Goal: Transaction & Acquisition: Purchase product/service

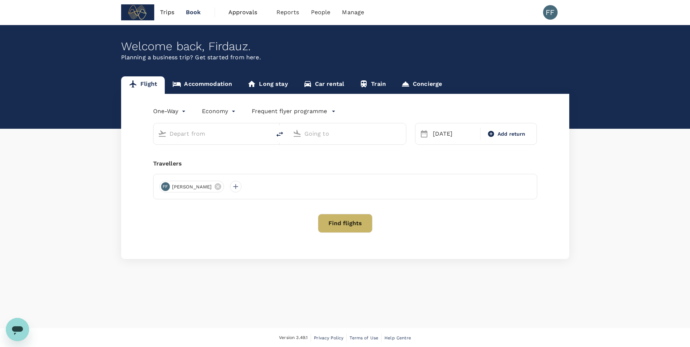
type input "[PERSON_NAME] (SUB)"
type input "Soekarno-Hatta Intl (CGK)"
type input "[PERSON_NAME] (SUB)"
type input "Soekarno-Hatta Intl (CGK)"
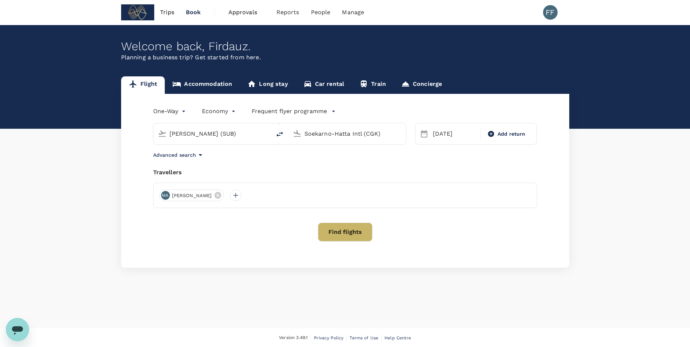
click at [334, 234] on button "Find flights" at bounding box center [345, 232] width 55 height 19
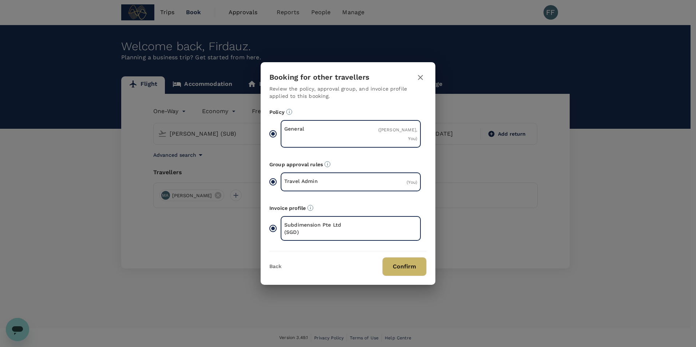
click at [400, 262] on button "Confirm" at bounding box center [404, 266] width 44 height 19
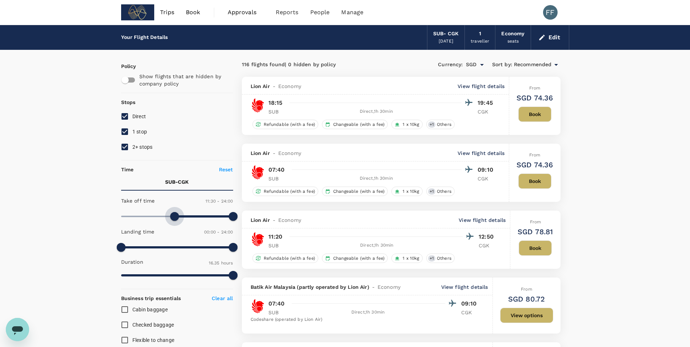
type input "720"
drag, startPoint x: 145, startPoint y: 214, endPoint x: 177, endPoint y: 212, distance: 32.4
click at [177, 212] on span at bounding box center [177, 216] width 9 height 9
type input "720"
drag, startPoint x: 124, startPoint y: 248, endPoint x: 178, endPoint y: 250, distance: 53.5
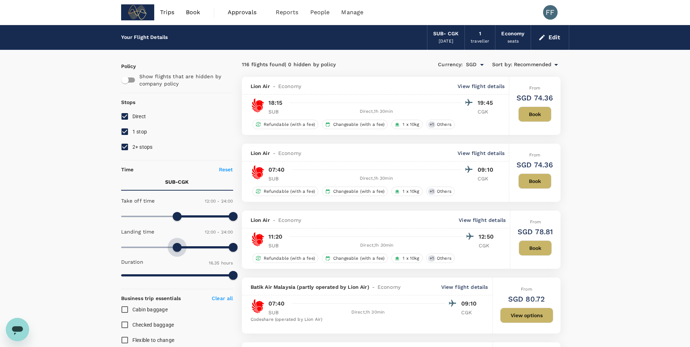
click at [178, 250] on span at bounding box center [177, 247] width 9 height 9
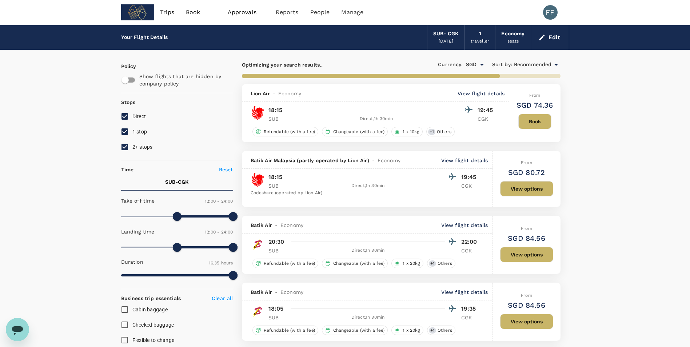
click at [125, 148] on input "2+ stops" at bounding box center [124, 146] width 15 height 15
checkbox input "false"
click at [126, 128] on input "1 stop" at bounding box center [124, 131] width 15 height 15
checkbox input "false"
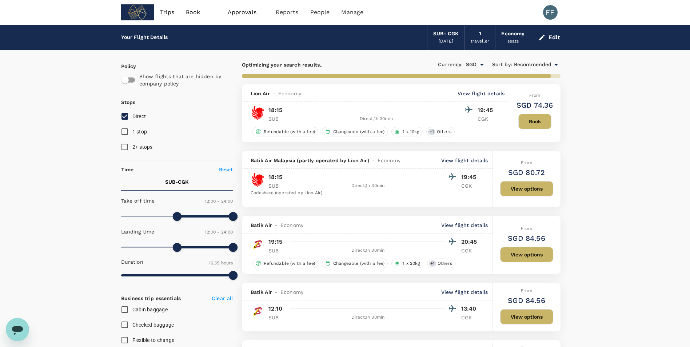
click at [550, 40] on button "Edit" at bounding box center [550, 38] width 26 height 12
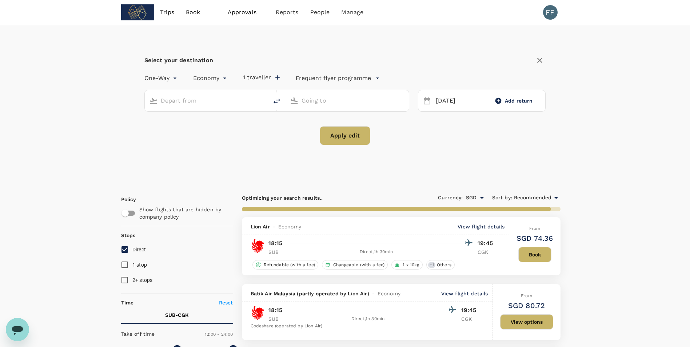
type input "[PERSON_NAME] (SUB)"
type input "Soekarno-Hatta Intl (CGK)"
click at [344, 139] on button "Apply edit" at bounding box center [345, 135] width 51 height 19
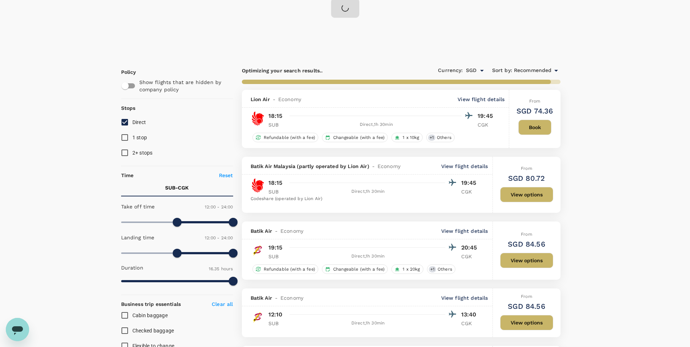
scroll to position [146, 0]
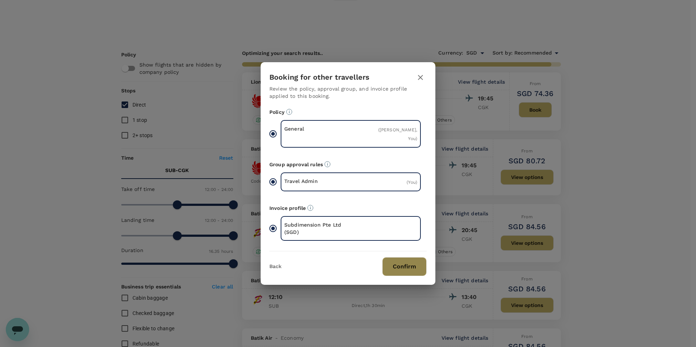
click at [391, 272] on button "Confirm" at bounding box center [404, 266] width 44 height 19
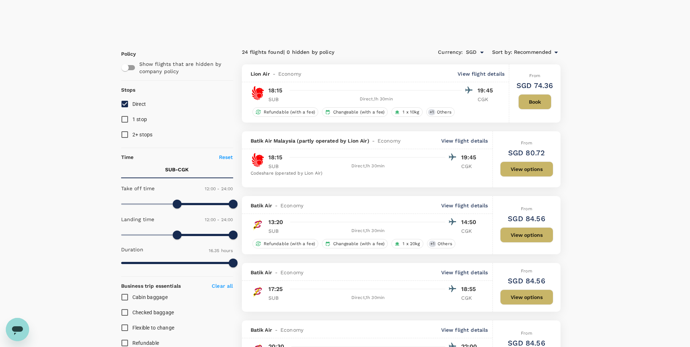
checkbox input "false"
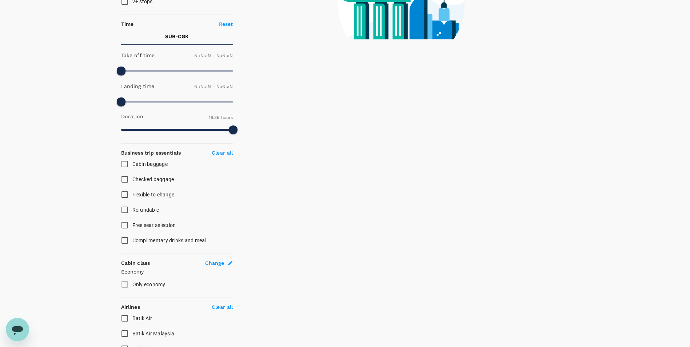
type input "1440"
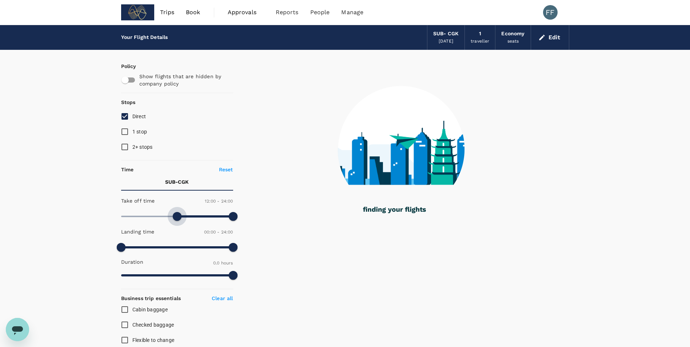
drag, startPoint x: 126, startPoint y: 219, endPoint x: 179, endPoint y: 221, distance: 52.5
click at [179, 221] on span at bounding box center [177, 216] width 9 height 9
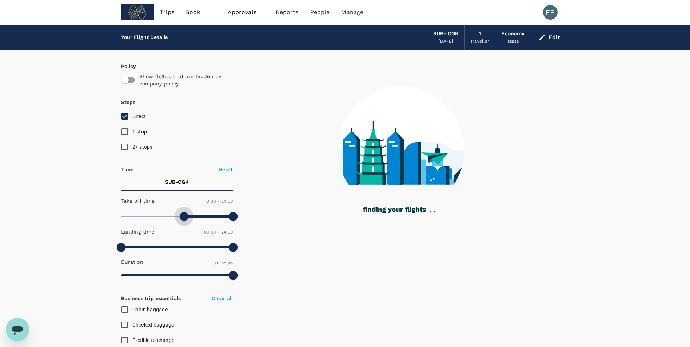
type input "720"
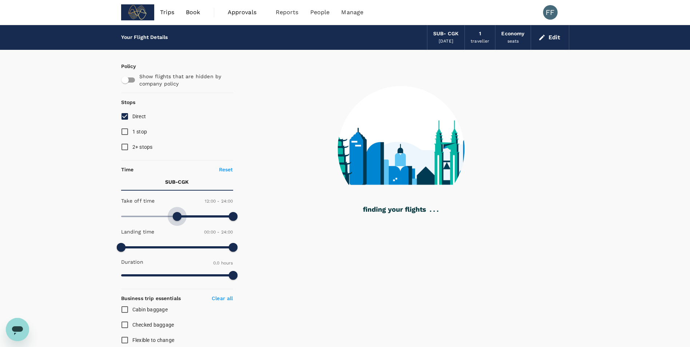
drag, startPoint x: 186, startPoint y: 212, endPoint x: 177, endPoint y: 211, distance: 9.5
click at [177, 211] on span at bounding box center [177, 216] width 112 height 11
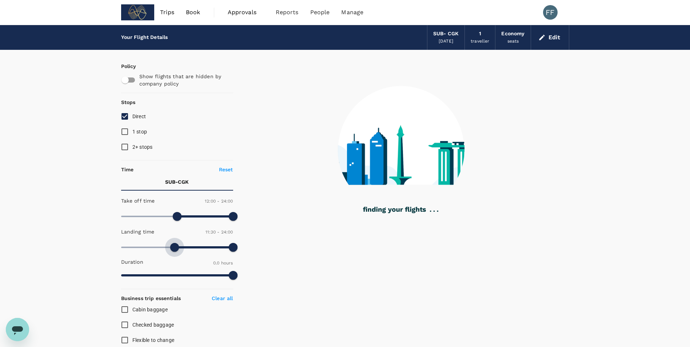
type input "720"
type input "90"
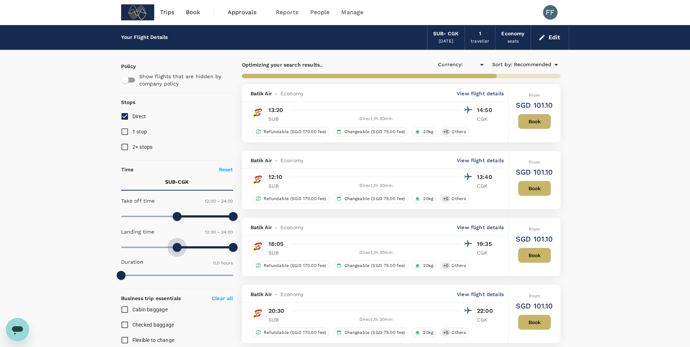
checkbox input "true"
type input "SGD"
drag, startPoint x: 116, startPoint y: 250, endPoint x: 177, endPoint y: 253, distance: 61.2
click at [177, 252] on span at bounding box center [177, 247] width 9 height 9
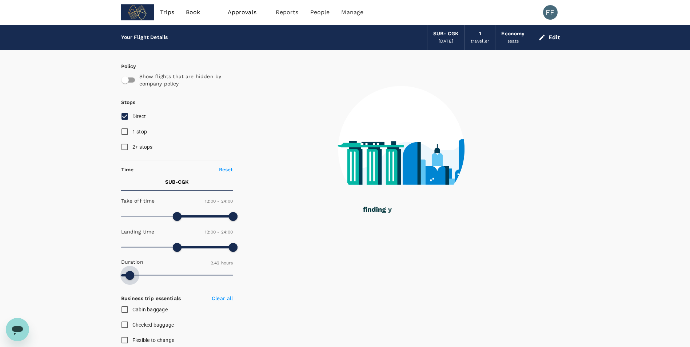
type input "995"
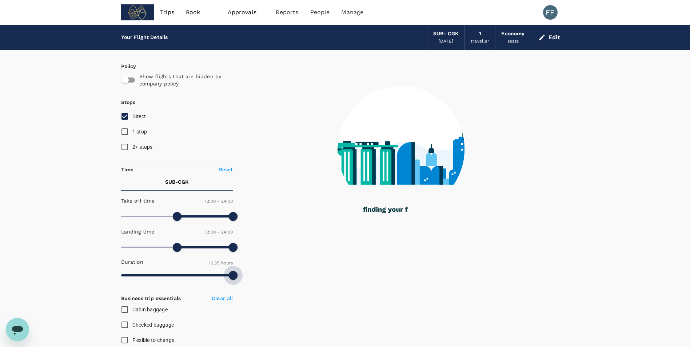
click at [277, 281] on div "Policy Show flights that are hidden by company policy Stops Direct 1 stop 2+ st…" at bounding box center [345, 317] width 448 height 535
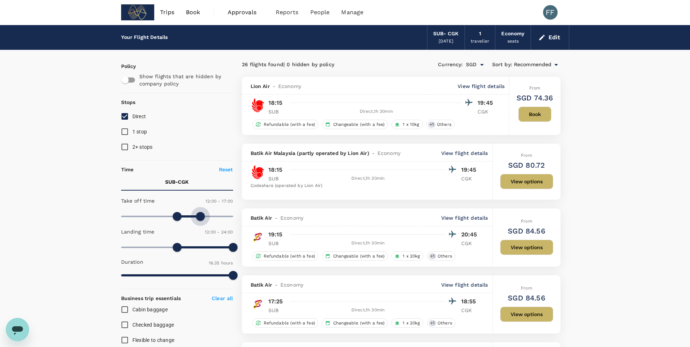
drag, startPoint x: 231, startPoint y: 217, endPoint x: 199, endPoint y: 218, distance: 31.3
click at [199, 218] on span at bounding box center [200, 216] width 9 height 9
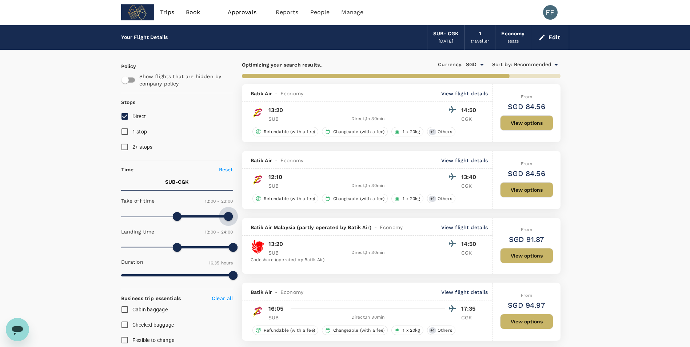
type input "750"
type input "660"
type input "720"
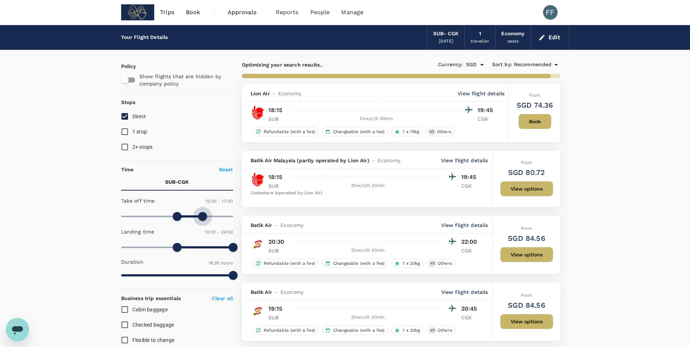
type input "1080"
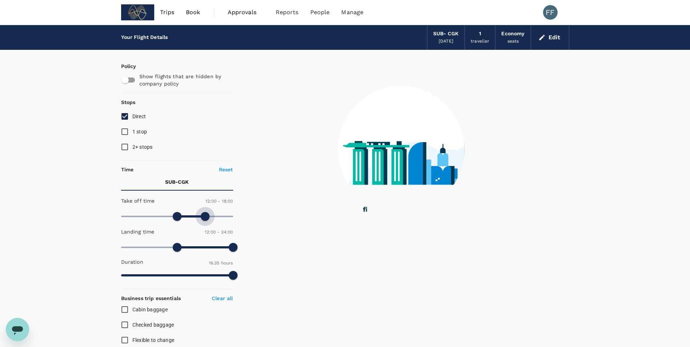
drag, startPoint x: 198, startPoint y: 216, endPoint x: 206, endPoint y: 222, distance: 9.8
click at [206, 221] on span at bounding box center [205, 216] width 9 height 9
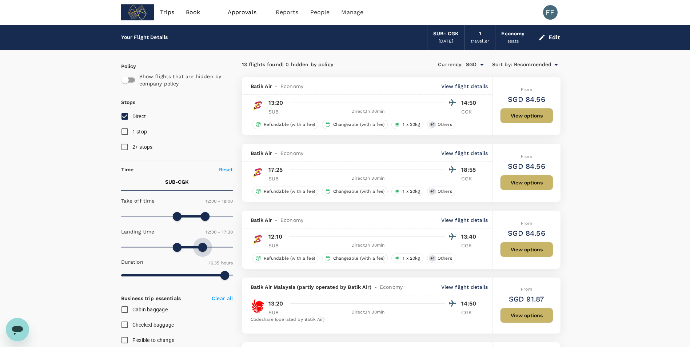
type input "1080"
drag, startPoint x: 231, startPoint y: 244, endPoint x: 205, endPoint y: 246, distance: 25.6
click at [205, 246] on span at bounding box center [205, 247] width 9 height 9
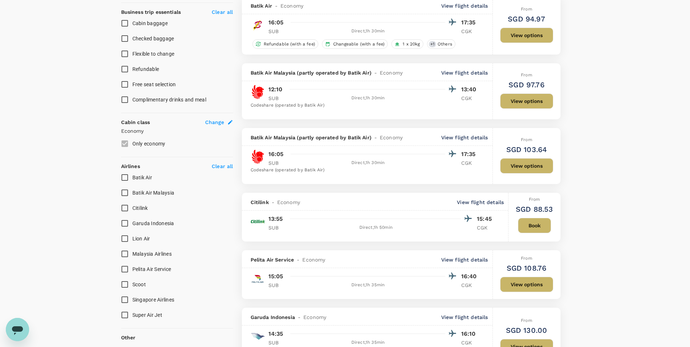
scroll to position [328, 0]
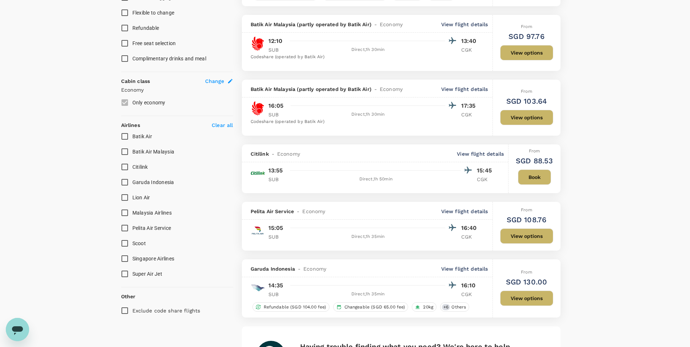
click at [415, 221] on div "Pelita Air Service - Economy View flight details 15:05 16:40 SUB Direct , 1h 35…" at bounding box center [367, 226] width 251 height 49
click at [511, 236] on button "View options" at bounding box center [526, 236] width 53 height 15
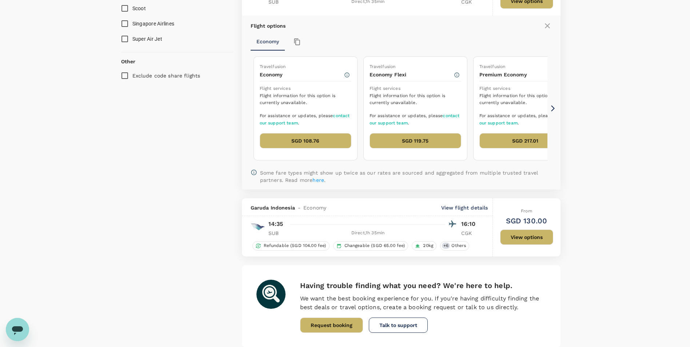
scroll to position [621, 0]
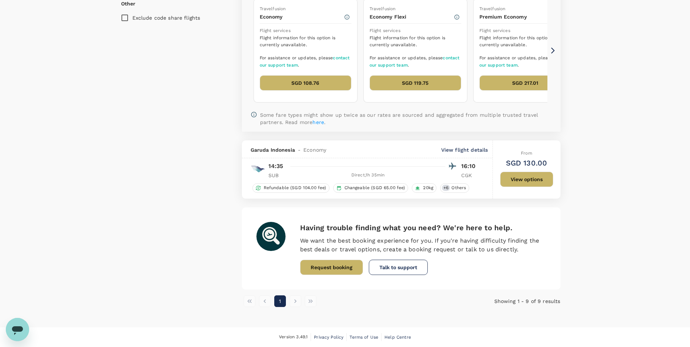
click at [523, 180] on button "View options" at bounding box center [526, 179] width 53 height 15
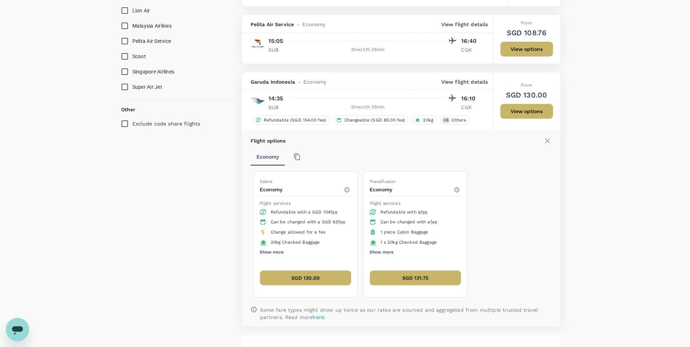
scroll to position [514, 0]
click at [297, 279] on button "SGD 130.00" at bounding box center [306, 278] width 92 height 15
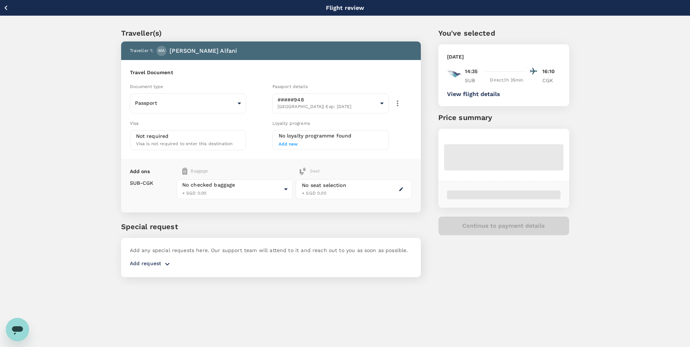
click at [158, 83] on div "Document type" at bounding box center [200, 87] width 140 height 8
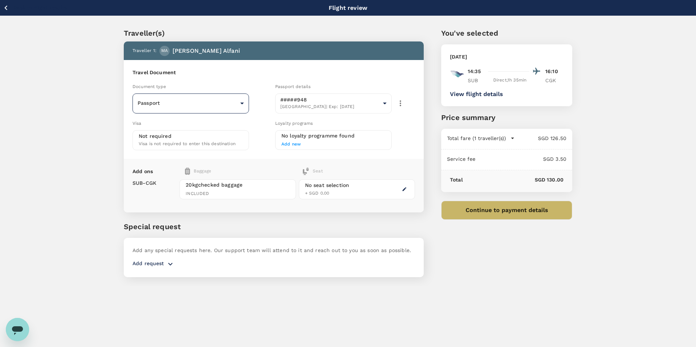
click at [239, 104] on body "Back to flight results Flight review Traveller(s) Traveller 1 : MA [PERSON_NAME…" at bounding box center [348, 183] width 696 height 367
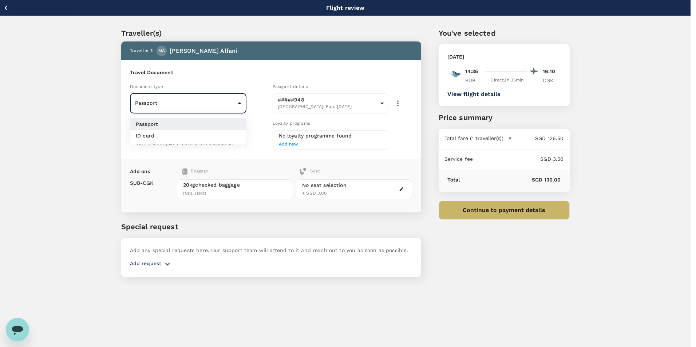
click at [239, 101] on div at bounding box center [348, 173] width 696 height 347
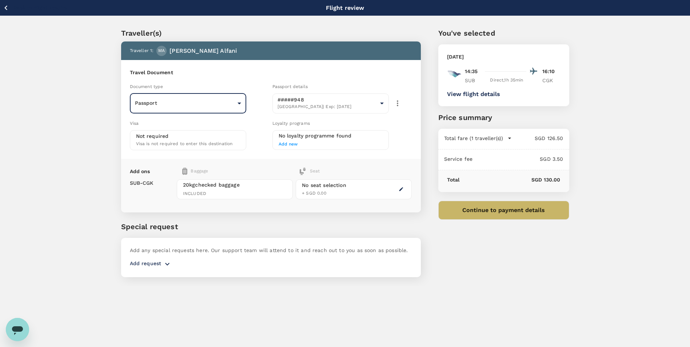
click at [269, 61] on div "Travel Document Document type Passport Passport ​ Passport details #####948 [GE…" at bounding box center [271, 109] width 300 height 99
click at [222, 145] on span "Visa is not required to enter this destination" at bounding box center [184, 143] width 97 height 5
click at [86, 160] on div "Traveller(s) Traveller 1 : MA [PERSON_NAME] Travel Document Document type Passp…" at bounding box center [345, 151] width 690 height 270
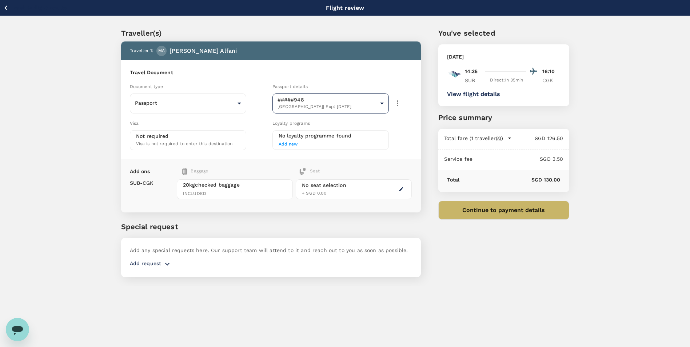
click at [380, 105] on body "Back to flight results Flight review Traveller(s) Traveller 1 : MA [PERSON_NAME…" at bounding box center [345, 183] width 690 height 367
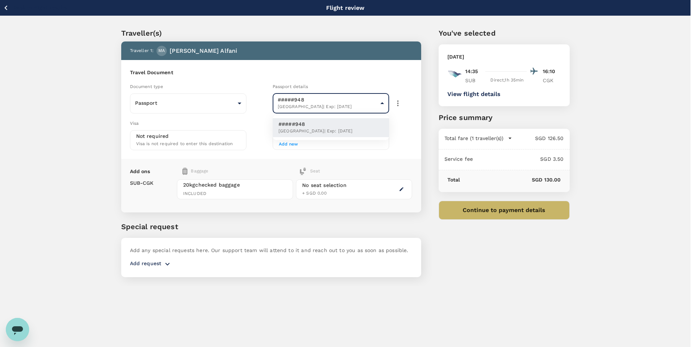
click at [381, 103] on div at bounding box center [348, 173] width 696 height 347
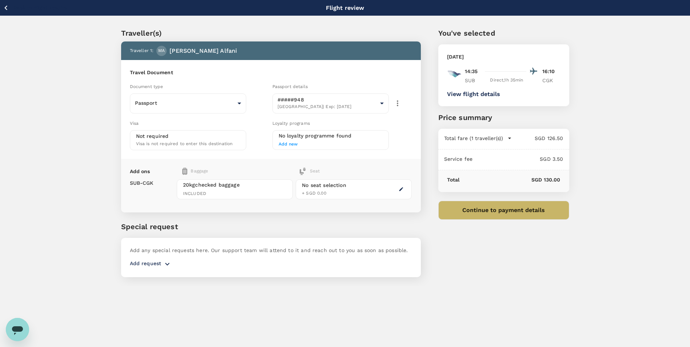
click at [450, 249] on div "You've selected [DATE] 14:35 16:10 SUB Direct , 1h 35min CGK View flight detail…" at bounding box center [495, 148] width 149 height 276
click at [163, 266] on icon "button" at bounding box center [167, 264] width 9 height 9
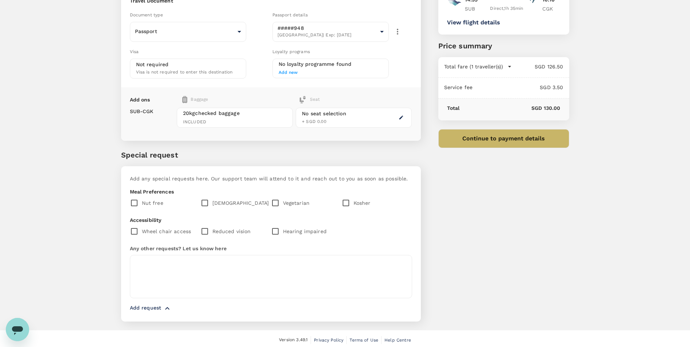
scroll to position [75, 0]
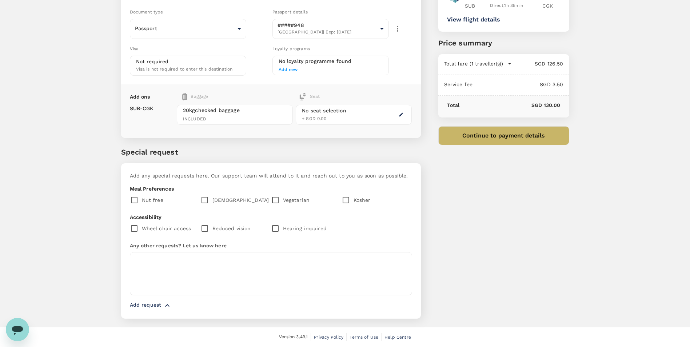
click at [165, 308] on icon "button" at bounding box center [167, 305] width 9 height 9
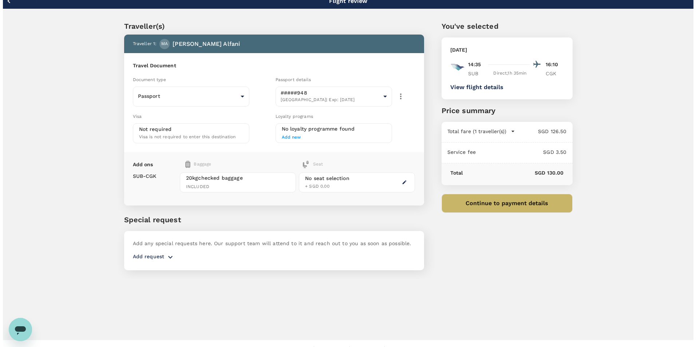
scroll to position [0, 0]
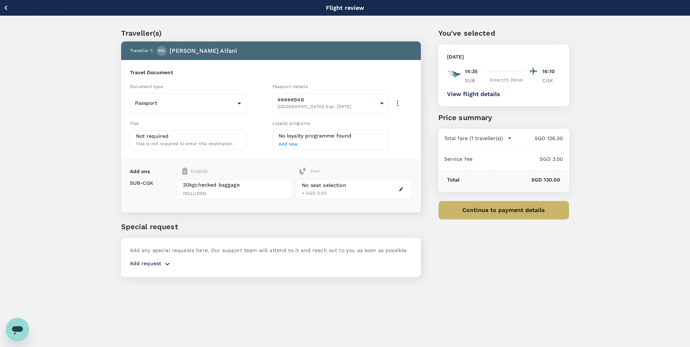
click at [568, 163] on div "Service fee SGD 3.50" at bounding box center [504, 160] width 131 height 21
drag, startPoint x: 131, startPoint y: 182, endPoint x: 164, endPoint y: 187, distance: 33.2
click at [164, 187] on div "SUB - CGK" at bounding box center [153, 189] width 47 height 29
drag, startPoint x: 164, startPoint y: 187, endPoint x: 163, endPoint y: 197, distance: 10.6
click at [163, 197] on div "SUB - CGK" at bounding box center [153, 189] width 47 height 29
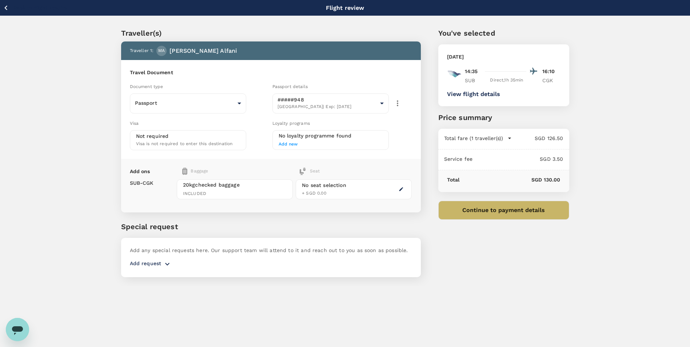
click at [405, 187] on button "button" at bounding box center [401, 189] width 9 height 9
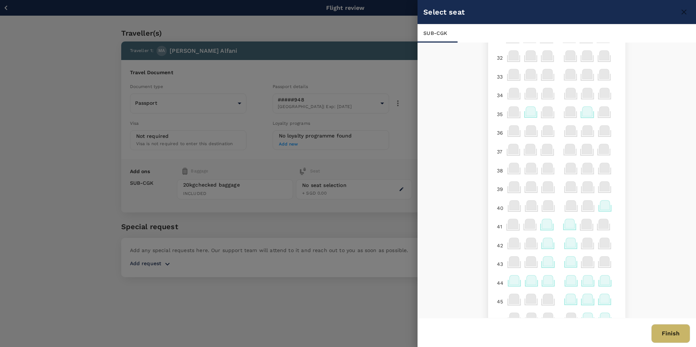
scroll to position [314, 0]
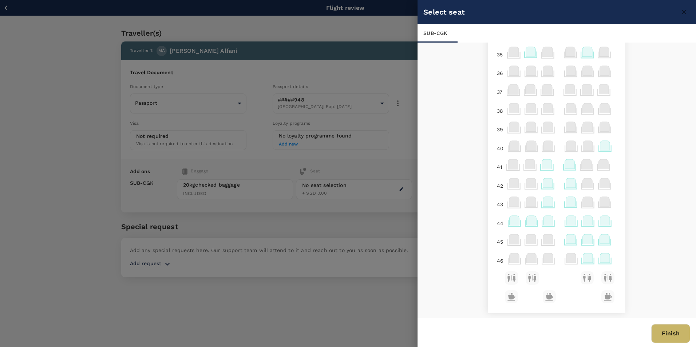
click at [510, 220] on icon at bounding box center [515, 220] width 10 height 9
click at [598, 205] on p "Select" at bounding box center [596, 204] width 16 height 7
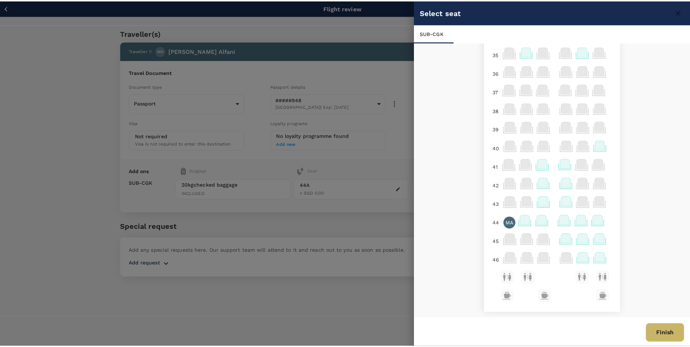
scroll to position [1, 0]
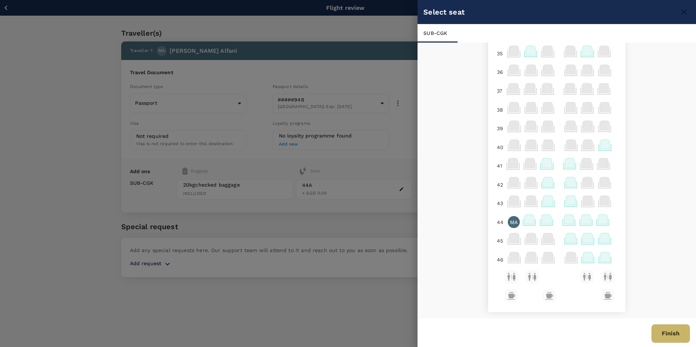
click at [510, 222] on p "MA" at bounding box center [514, 222] width 8 height 7
click at [603, 201] on div "Selected seat 44 A 0 [PERSON_NAME] Remove" at bounding box center [555, 196] width 109 height 38
click at [601, 205] on p "Remove" at bounding box center [595, 205] width 20 height 7
click at [601, 145] on icon at bounding box center [605, 144] width 10 height 9
click at [592, 127] on p "Select" at bounding box center [594, 128] width 16 height 7
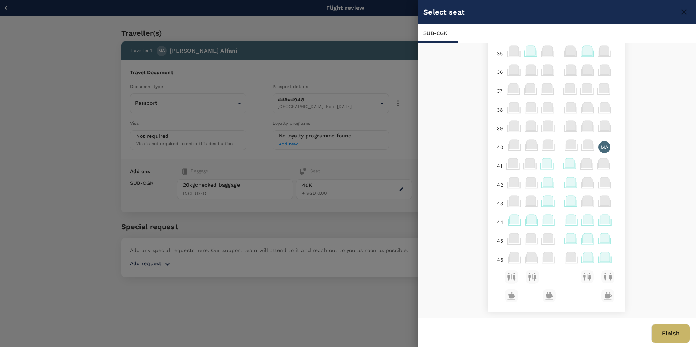
click at [672, 331] on button "Finish" at bounding box center [670, 333] width 39 height 19
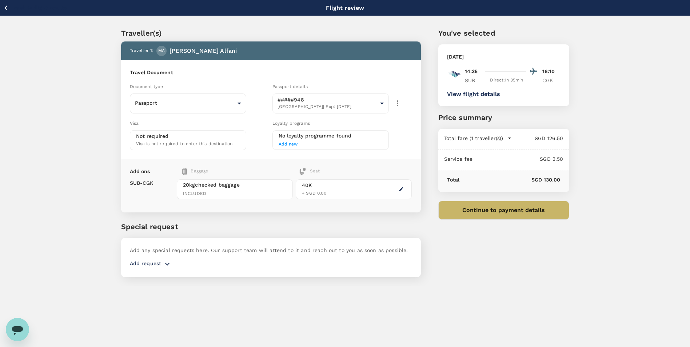
click at [417, 239] on div "Add any special requests here. Our support team will attend to it and reach out…" at bounding box center [271, 257] width 300 height 39
click at [170, 273] on div "Add any special requests here. Our support team will attend to it and reach out…" at bounding box center [271, 257] width 300 height 39
click at [166, 263] on icon "button" at bounding box center [167, 264] width 9 height 9
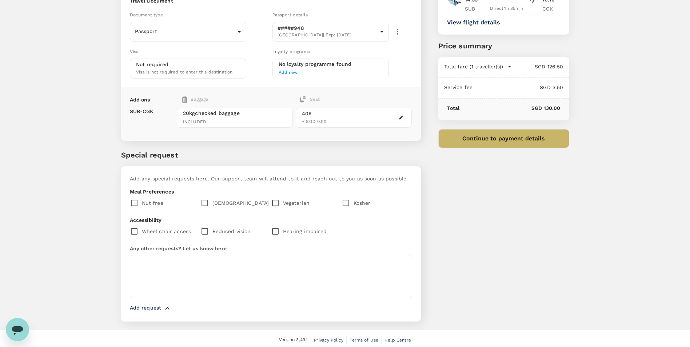
scroll to position [75, 0]
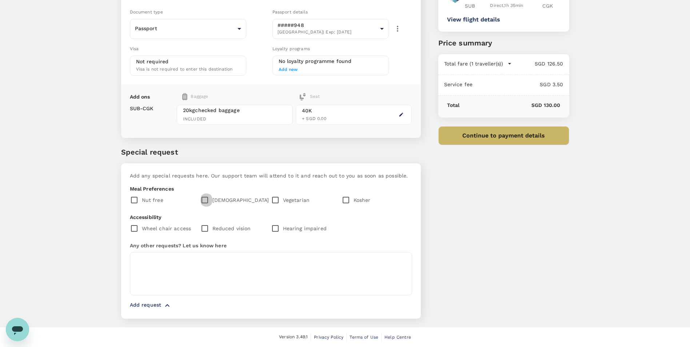
click at [207, 199] on input "checkbox" at bounding box center [207, 200] width 12 height 15
checkbox input "true"
click at [166, 307] on icon "button" at bounding box center [167, 305] width 9 height 9
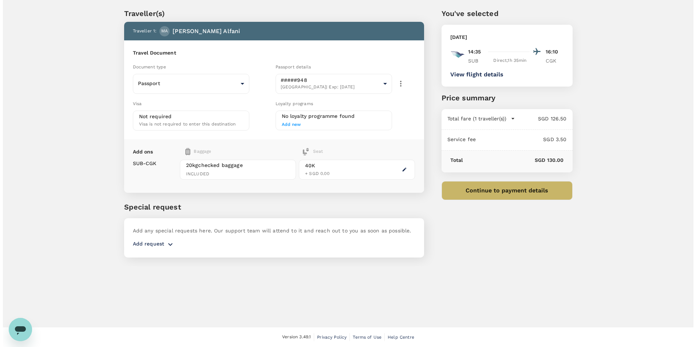
scroll to position [20, 0]
click at [632, 188] on div "Traveller(s) Traveller 1 : MA [PERSON_NAME] Travel Document Document type Passp…" at bounding box center [345, 131] width 690 height 270
click at [497, 194] on button "Continue to payment details" at bounding box center [504, 190] width 131 height 19
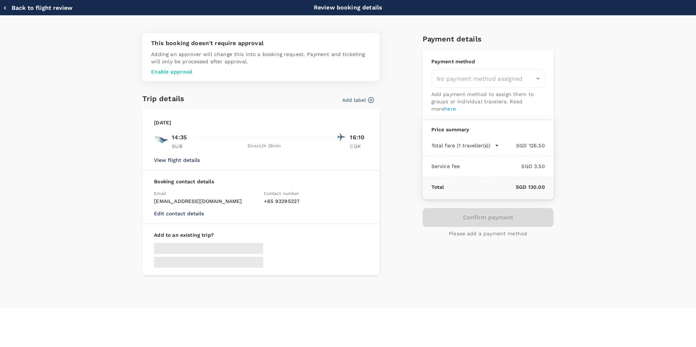
type input "9efa52a1-971e-429e-b8af-542ce9049813"
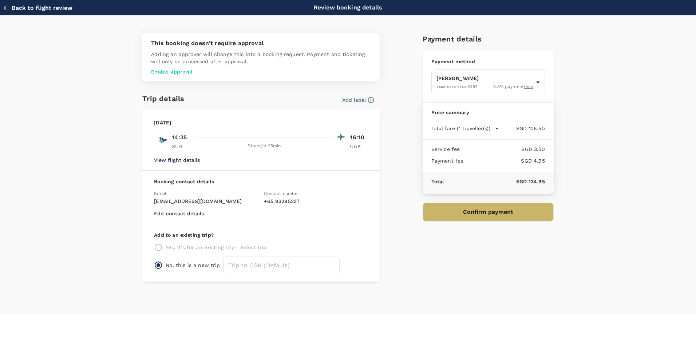
click at [155, 246] on div "Yes, it's for an existing trip - Select trip" at bounding box center [261, 247] width 214 height 9
click at [162, 265] on input "radio" at bounding box center [158, 265] width 9 height 9
click at [359, 145] on p "CGK" at bounding box center [359, 146] width 18 height 7
click at [189, 181] on p "Booking contact details" at bounding box center [261, 181] width 214 height 7
click at [162, 195] on span "Email" at bounding box center [160, 193] width 12 height 5
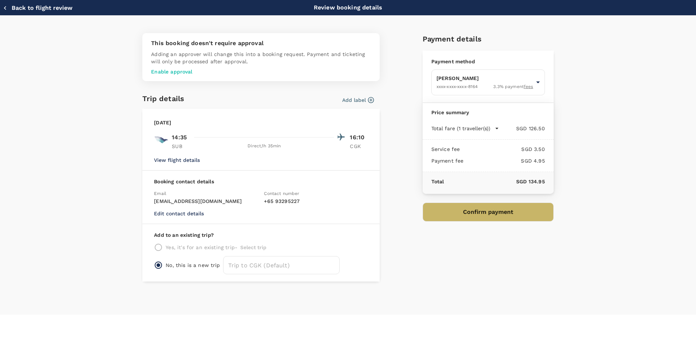
click at [474, 211] on button "Confirm payment" at bounding box center [488, 212] width 131 height 19
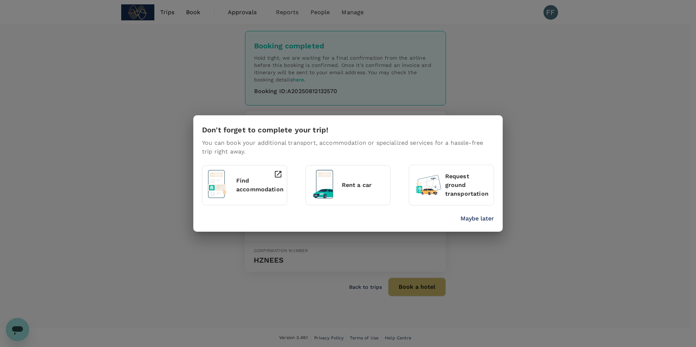
click at [561, 119] on div "Don't forget to complete your trip! You can book your additional transport, acc…" at bounding box center [348, 173] width 696 height 347
click at [479, 220] on p "Maybe later" at bounding box center [476, 218] width 33 height 9
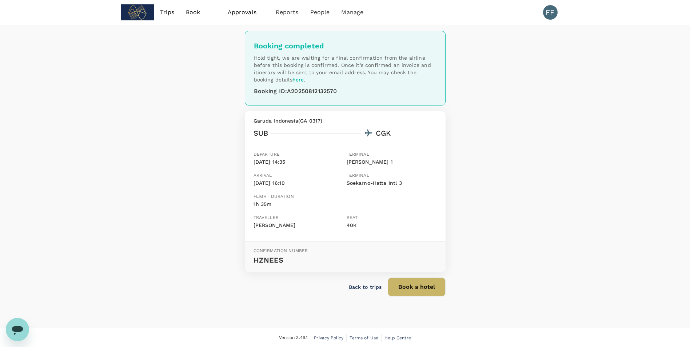
click at [276, 261] on p "HZNEES" at bounding box center [345, 260] width 183 height 12
click at [367, 289] on p "Back to trips" at bounding box center [365, 287] width 33 height 7
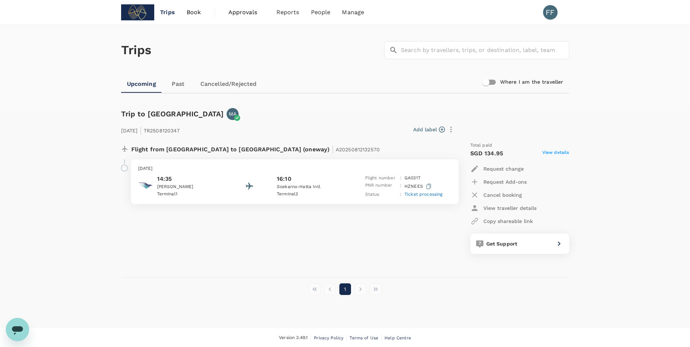
click at [301, 240] on div "Flight from Indonesia to Indonesia (oneway) | A20250812132570 Thursday, 14 Aug …" at bounding box center [285, 198] width 341 height 124
click at [222, 171] on p "Thursday, 14 Aug 2025" at bounding box center [294, 168] width 313 height 7
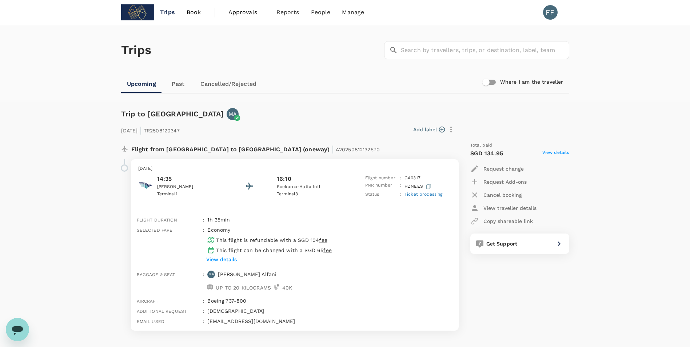
click at [333, 169] on p "[DATE]" at bounding box center [294, 168] width 313 height 7
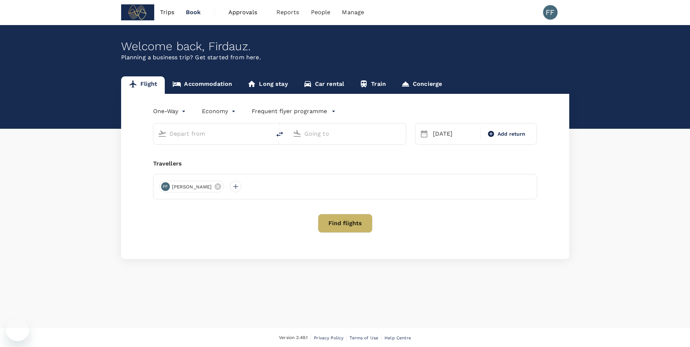
type input "[PERSON_NAME] (SUB)"
type input "Soekarno-Hatta Intl (CGK)"
type input "[PERSON_NAME] (SUB)"
type input "Soekarno-Hatta Intl (CGK)"
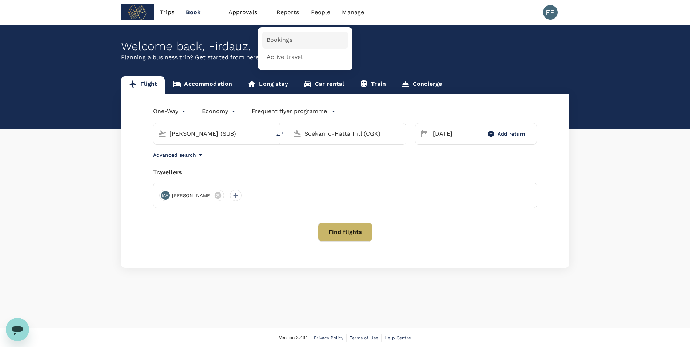
click at [286, 34] on link "Bookings" at bounding box center [305, 40] width 86 height 17
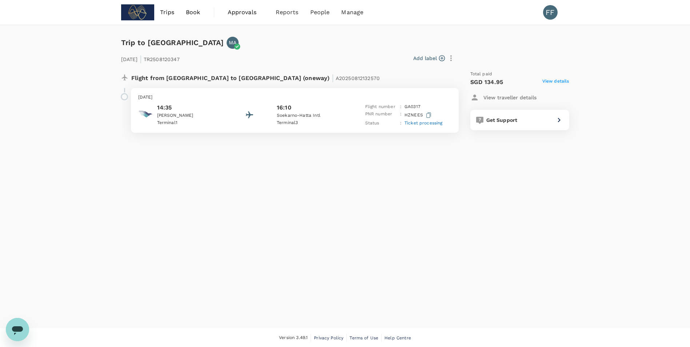
click at [61, 71] on div "Trip to [GEOGRAPHIC_DATA] [GEOGRAPHIC_DATA] [DATE] | TR2508120347 Add label Fli…" at bounding box center [345, 176] width 690 height 303
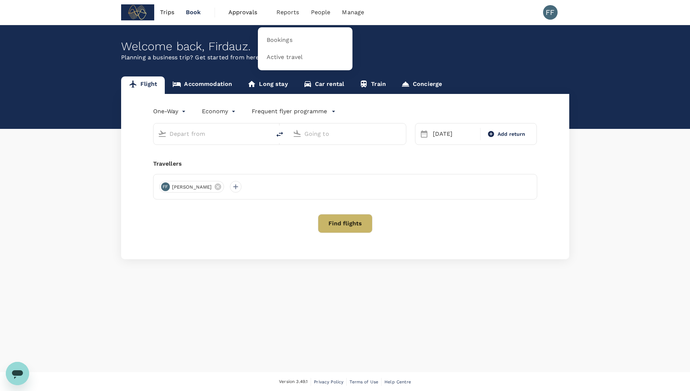
type input "[PERSON_NAME] (SUB)"
type input "Soekarno-Hatta Intl (CGK)"
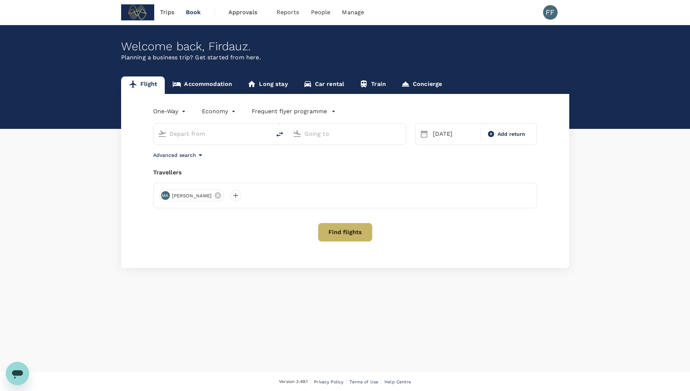
type input "[PERSON_NAME] (SUB)"
type input "Soekarno-Hatta Intl (CGK)"
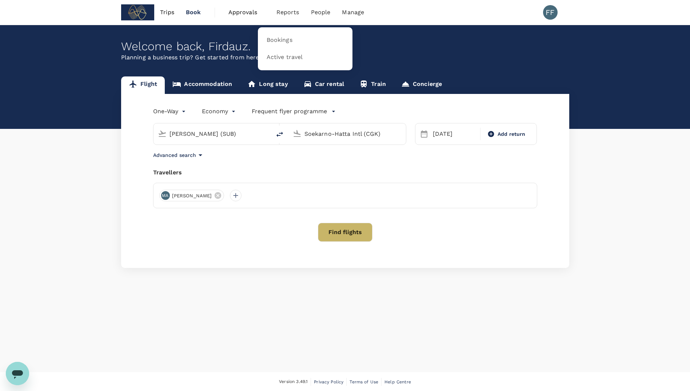
click at [277, 11] on span "Reports" at bounding box center [288, 12] width 23 height 9
click at [286, 41] on span "Bookings" at bounding box center [280, 40] width 26 height 8
